Goal: Navigation & Orientation: Understand site structure

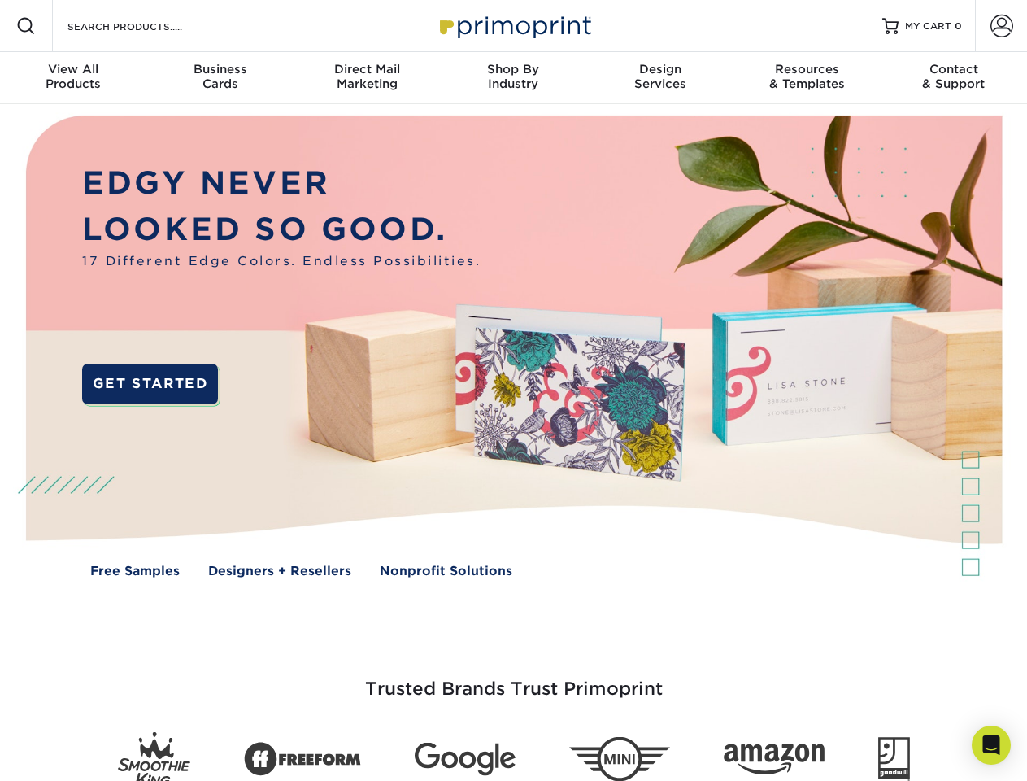
click at [513, 390] on img at bounding box center [513, 358] width 1016 height 508
click at [26, 26] on span at bounding box center [26, 26] width 20 height 20
click at [1001, 26] on span at bounding box center [1001, 26] width 23 height 23
click at [73, 78] on div "View All Products" at bounding box center [73, 76] width 146 height 29
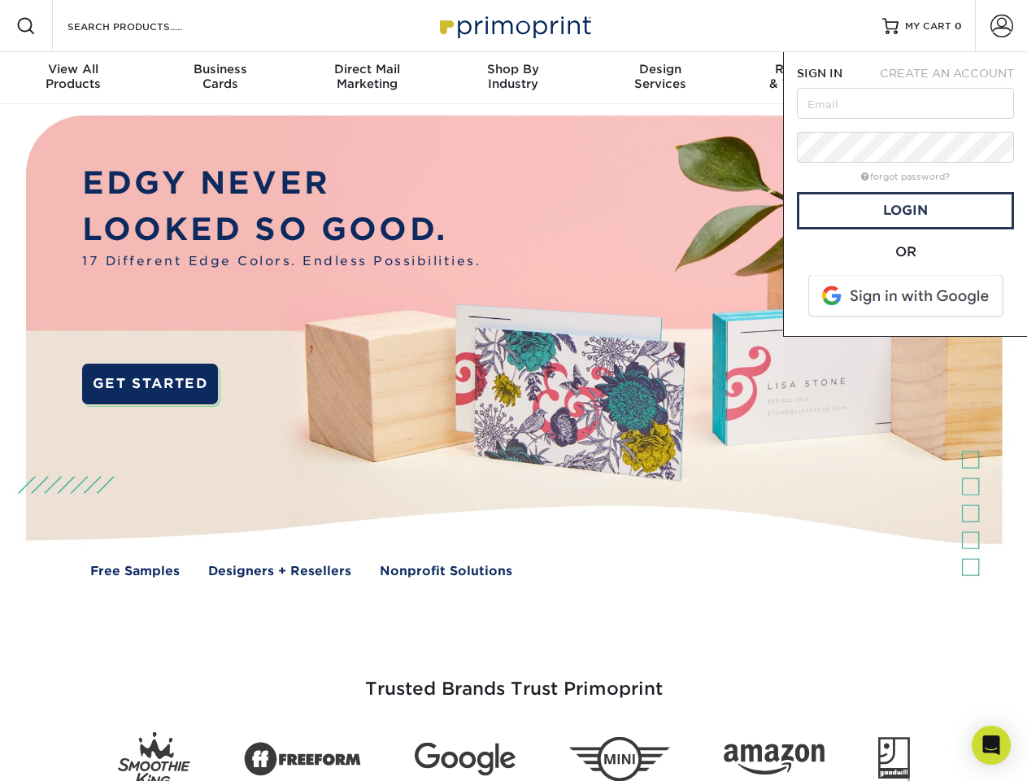
click at [220, 78] on div "Business Cards" at bounding box center [219, 76] width 146 height 29
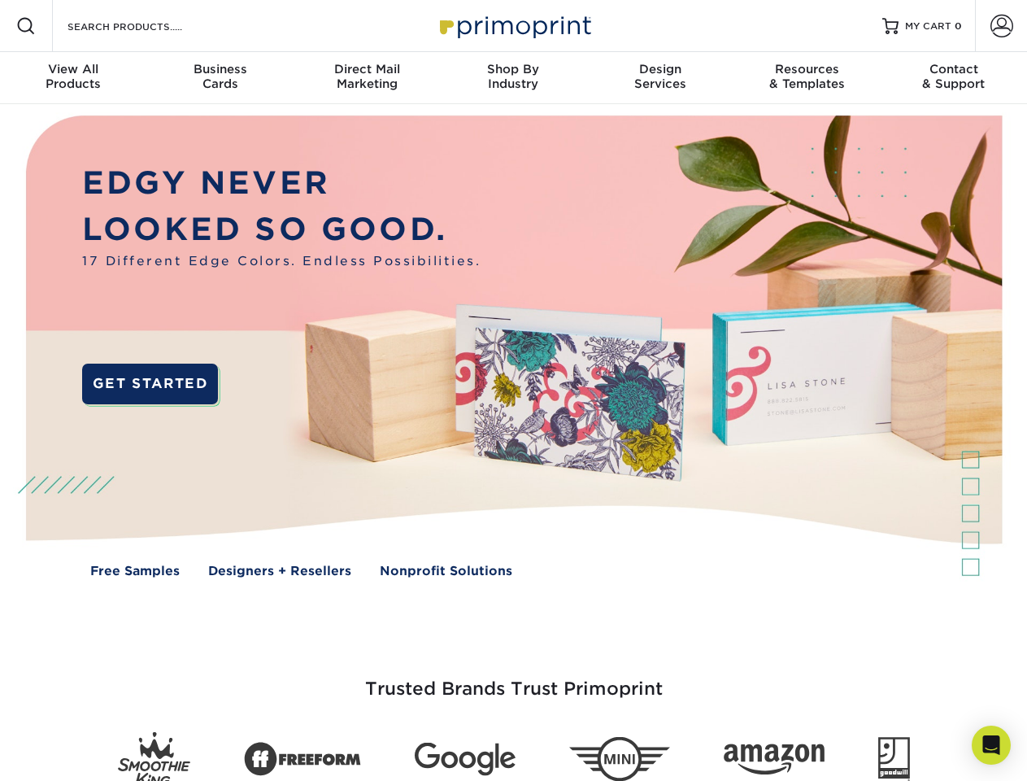
click at [367, 78] on div "Direct Mail Marketing" at bounding box center [367, 76] width 146 height 29
click at [513, 78] on div "Shop By Industry" at bounding box center [513, 76] width 146 height 29
click at [660, 78] on div "Design Services" at bounding box center [660, 76] width 146 height 29
click at [807, 78] on div "Resources & Templates" at bounding box center [806, 76] width 146 height 29
click at [954, 78] on div "Contact & Support" at bounding box center [954, 76] width 146 height 29
